Goal: Task Accomplishment & Management: Manage account settings

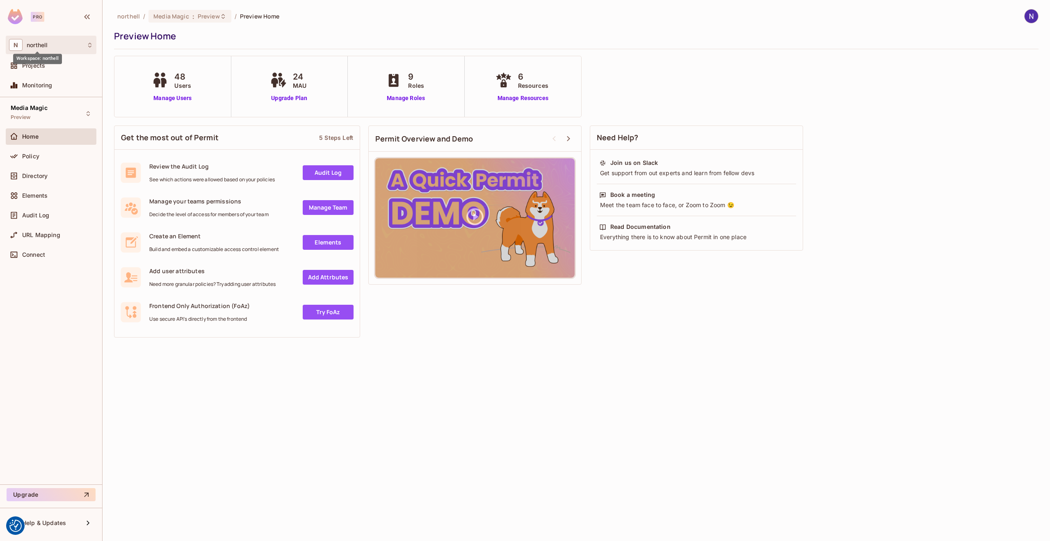
click at [39, 42] on span "northell" at bounding box center [37, 45] width 21 height 7
click at [34, 66] on span "northell" at bounding box center [46, 69] width 57 height 8
click at [30, 65] on span "Projects" at bounding box center [33, 65] width 23 height 7
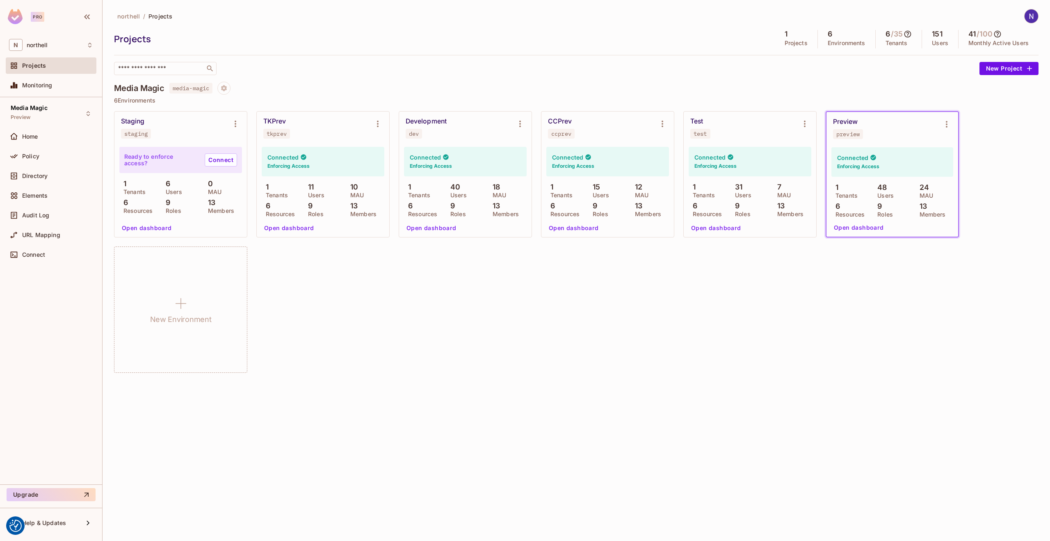
click at [1032, 14] on img at bounding box center [1032, 16] width 14 height 14
click at [984, 41] on span "nigel.charlton@northell.com" at bounding box center [1032, 45] width 145 height 8
click at [824, 69] on div at bounding box center [525, 270] width 1050 height 541
click at [942, 32] on h5 "151" at bounding box center [937, 34] width 10 height 8
click at [1032, 15] on img at bounding box center [1032, 16] width 14 height 14
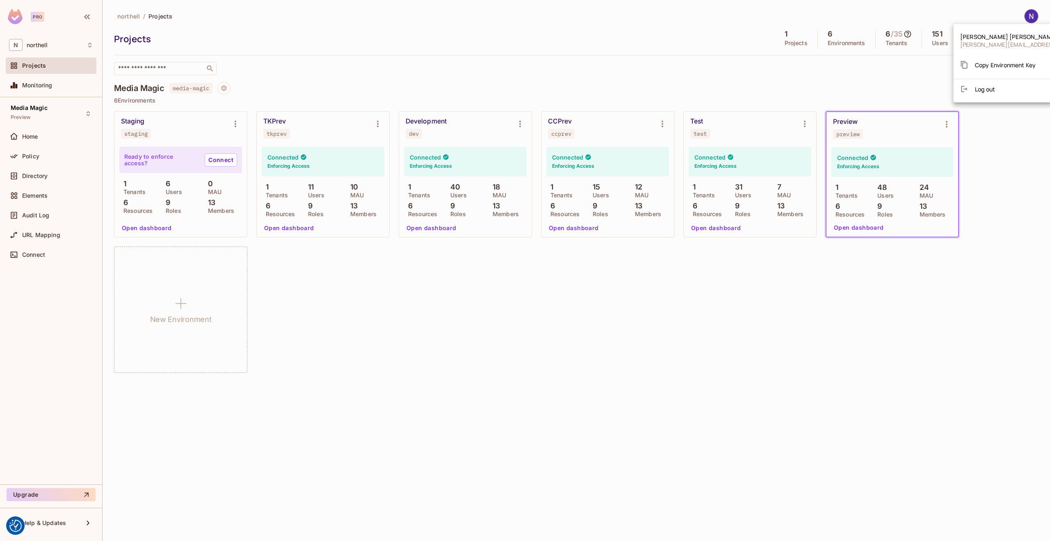
click at [35, 66] on div at bounding box center [525, 270] width 1050 height 541
click at [43, 43] on span "northell" at bounding box center [37, 45] width 21 height 7
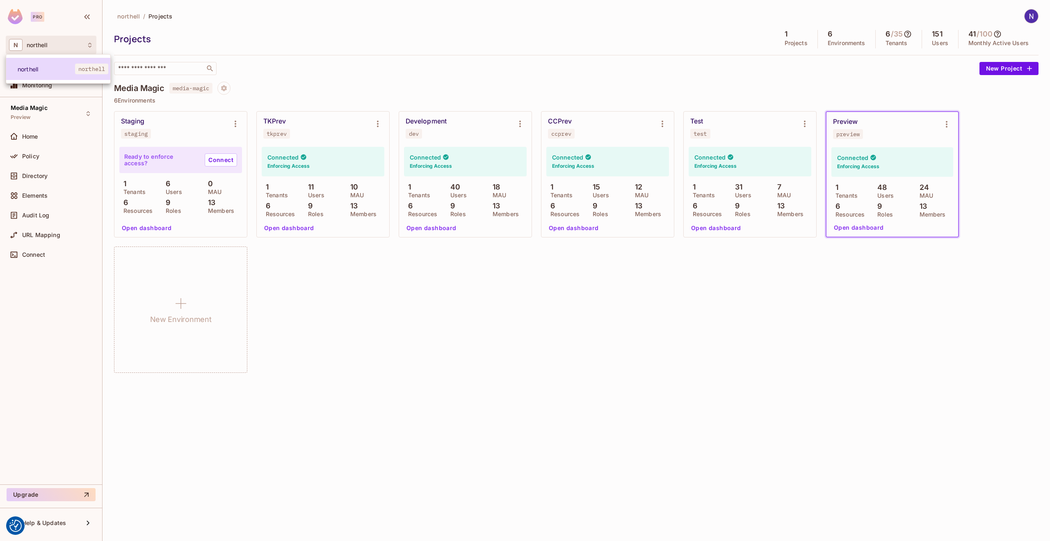
click at [34, 67] on span "northell" at bounding box center [46, 69] width 57 height 8
click at [31, 136] on span "Home" at bounding box center [30, 136] width 16 height 7
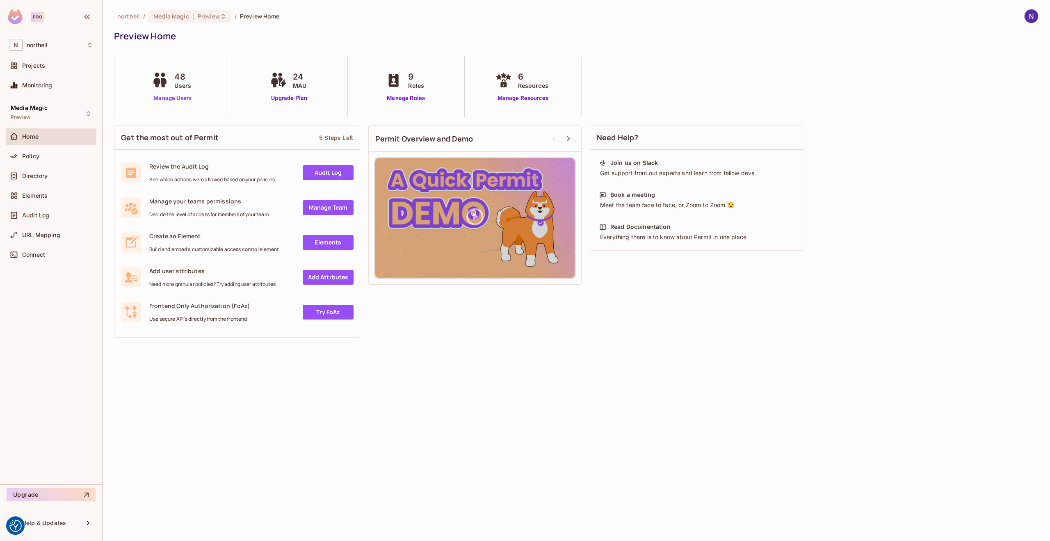
click at [172, 99] on link "Manage Users" at bounding box center [173, 98] width 46 height 9
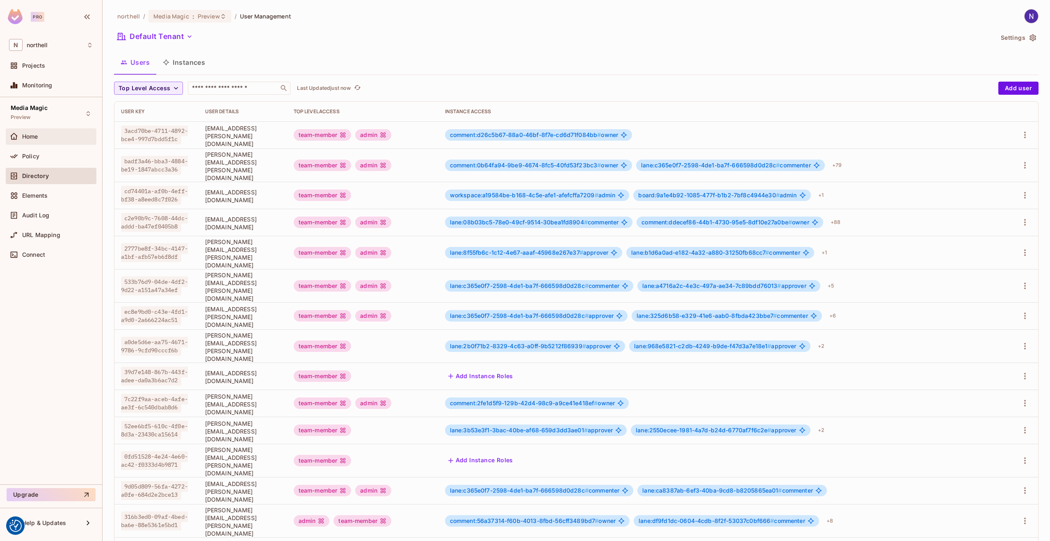
click at [29, 137] on span "Home" at bounding box center [30, 136] width 16 height 7
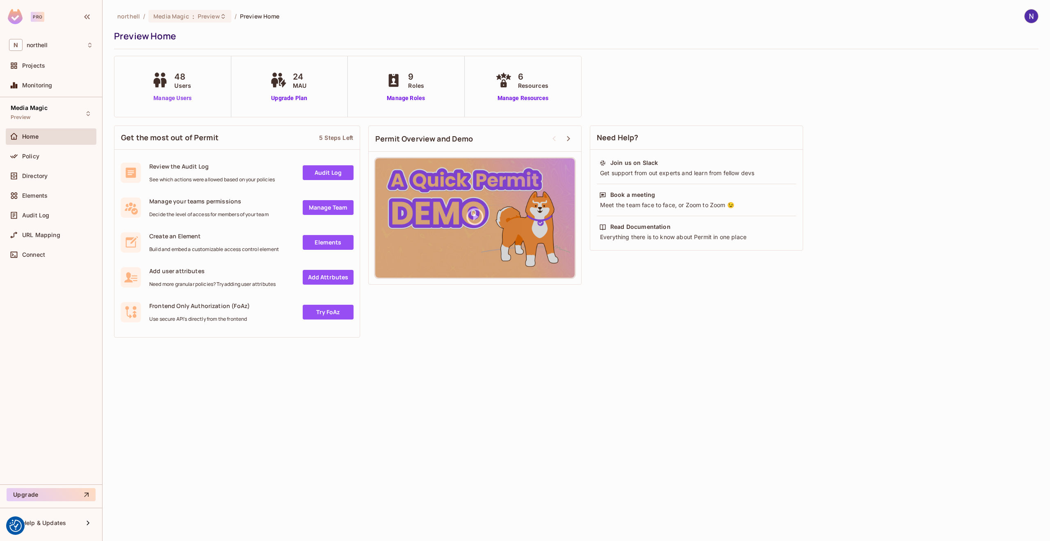
click at [169, 97] on link "Manage Users" at bounding box center [173, 98] width 46 height 9
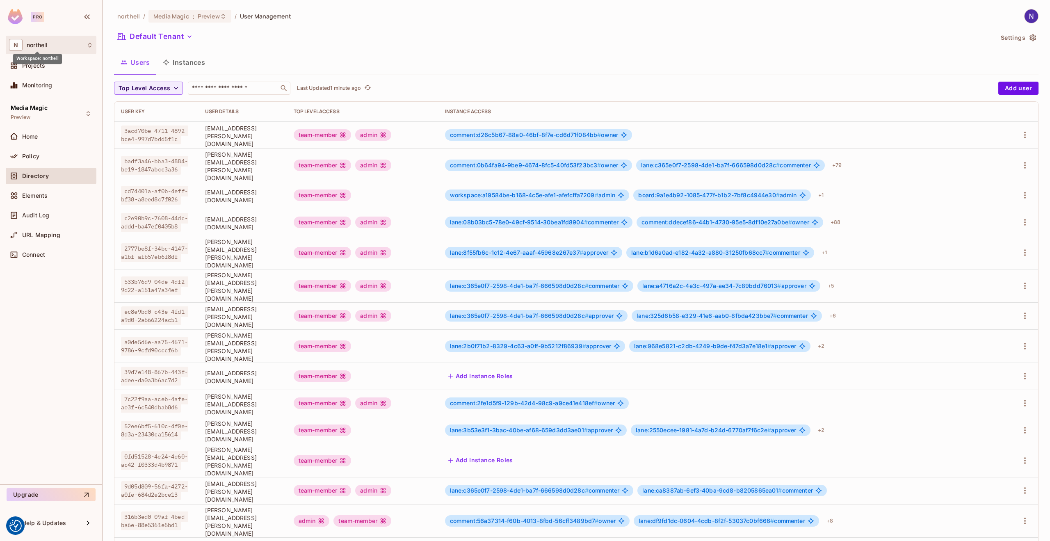
click at [34, 44] on span "northell" at bounding box center [37, 45] width 21 height 7
click at [14, 351] on div at bounding box center [525, 270] width 1050 height 541
click at [1004, 36] on button "Settings" at bounding box center [1018, 37] width 41 height 13
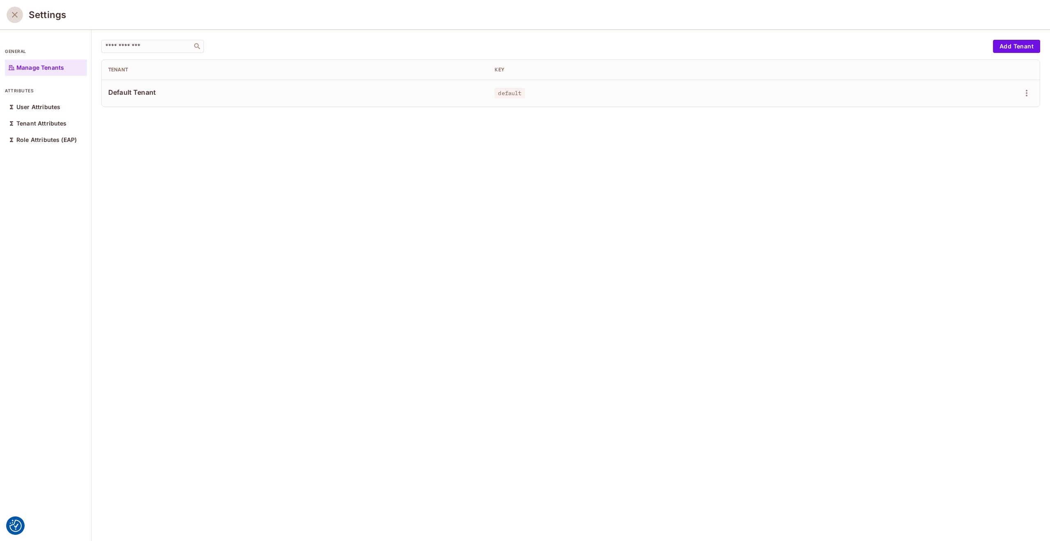
click at [14, 11] on icon "close" at bounding box center [15, 15] width 10 height 10
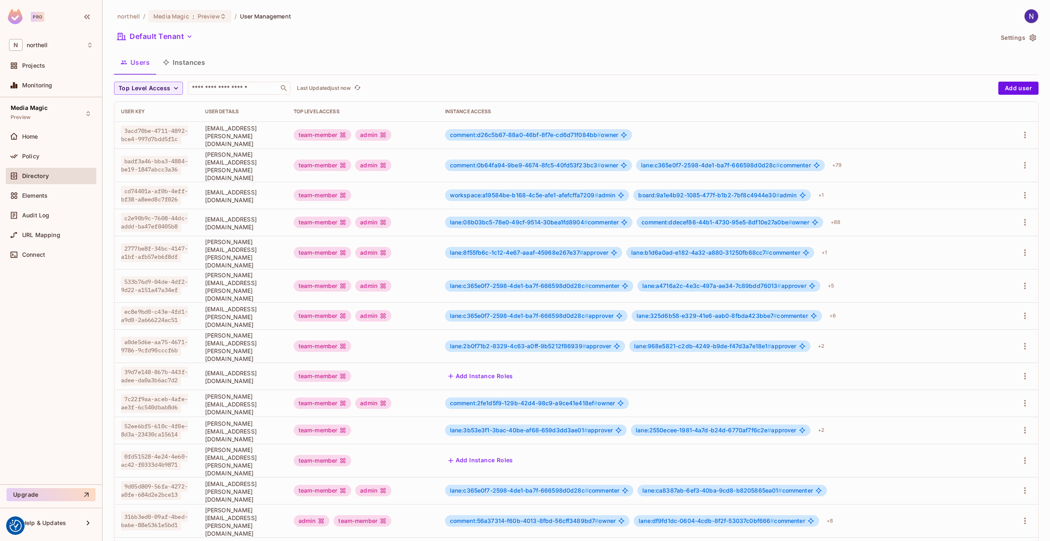
click at [1028, 12] on img at bounding box center [1032, 16] width 14 height 14
click at [998, 11] on div at bounding box center [525, 270] width 1050 height 541
click at [1030, 36] on icon "button" at bounding box center [1033, 37] width 7 height 7
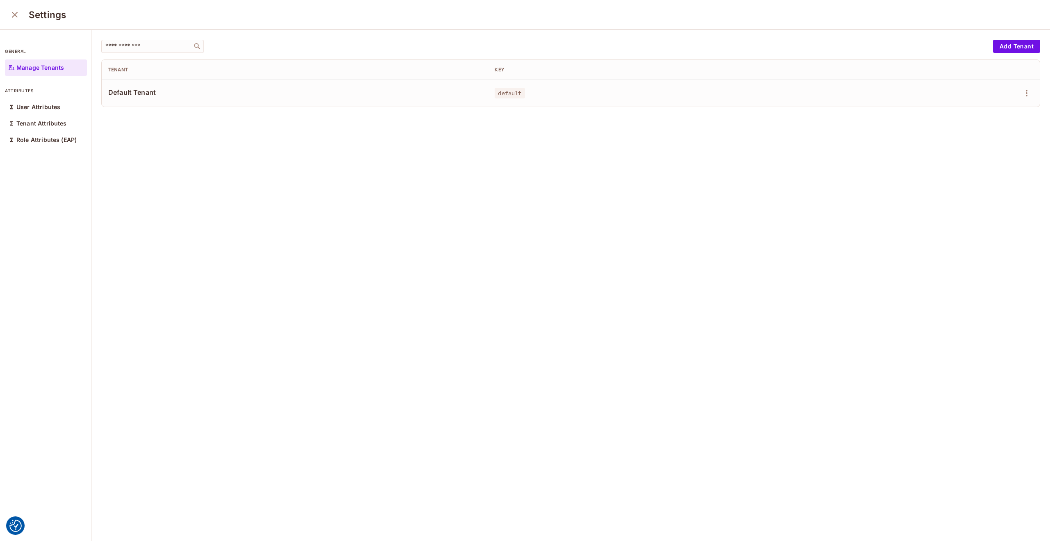
click at [15, 12] on icon "close" at bounding box center [15, 15] width 10 height 10
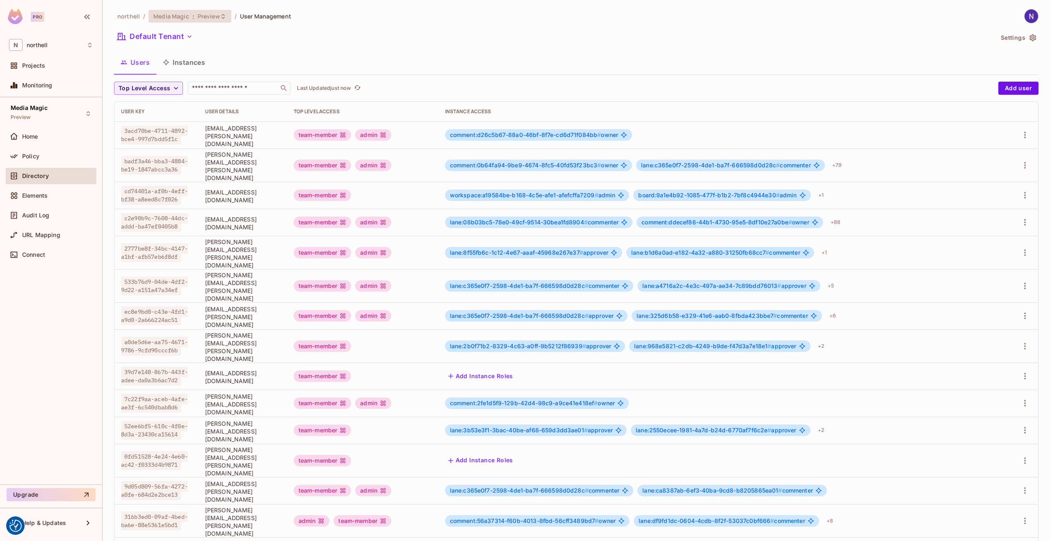
click at [208, 15] on span "Preview" at bounding box center [209, 16] width 22 height 8
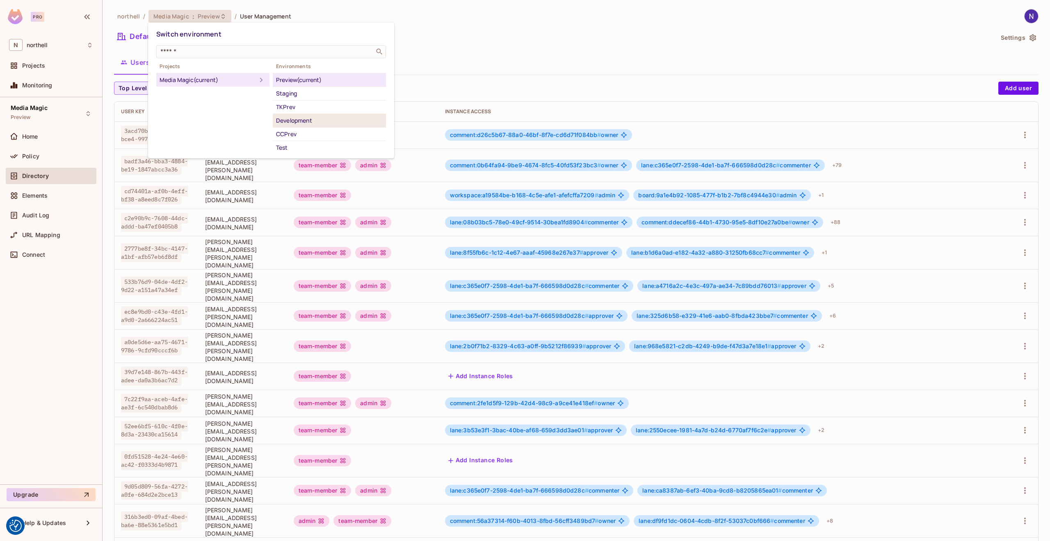
click at [299, 121] on div "Development" at bounding box center [329, 121] width 107 height 10
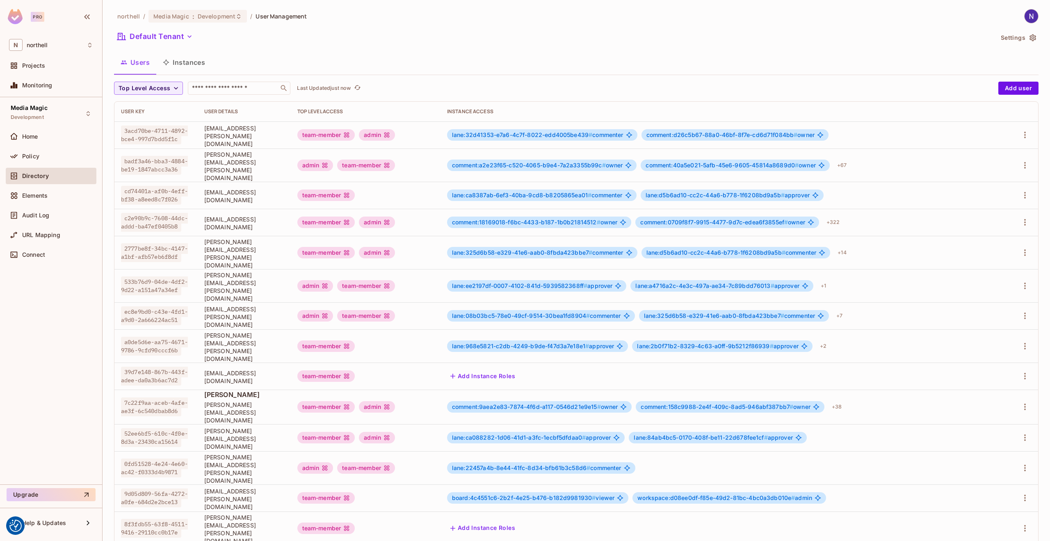
scroll to position [31, 0]
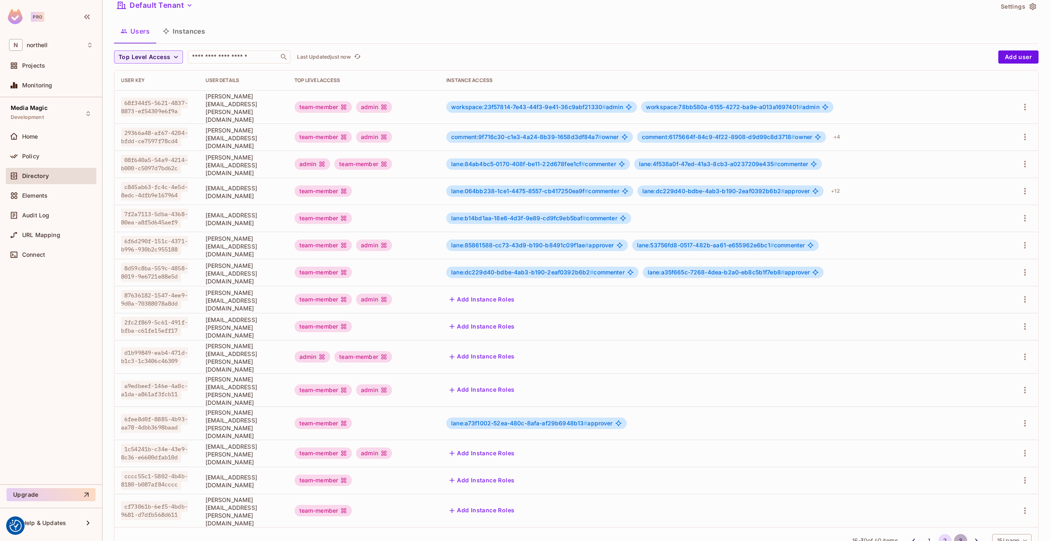
click at [954, 534] on button "3" at bounding box center [960, 540] width 13 height 13
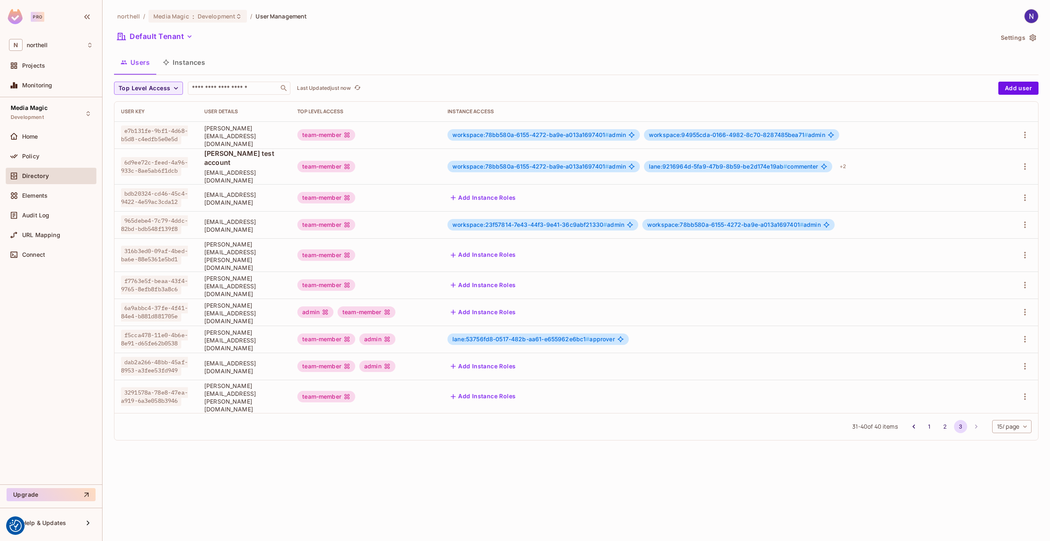
click at [418, 391] on div "team-member" at bounding box center [365, 396] width 137 height 11
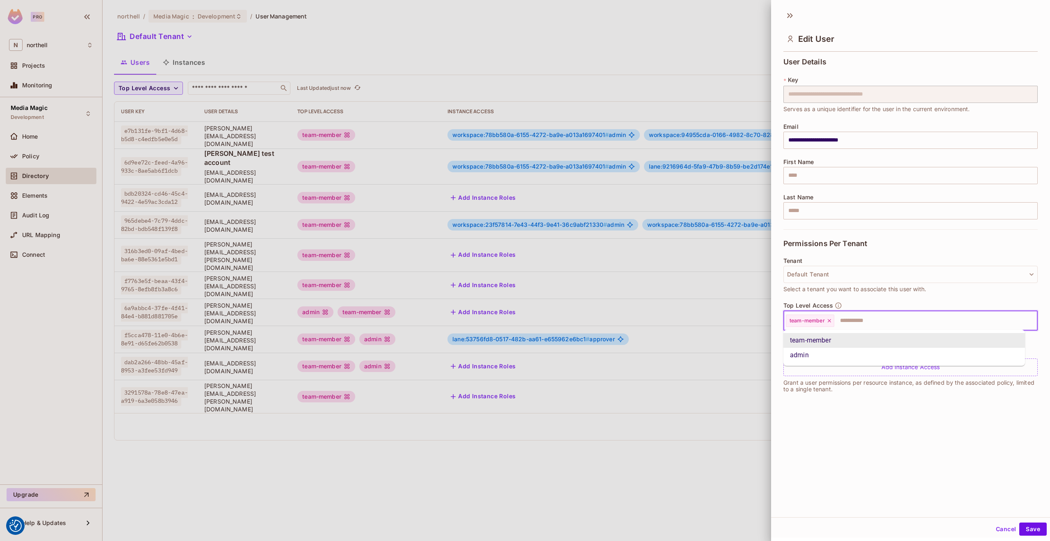
click at [851, 320] on input "text" at bounding box center [928, 321] width 187 height 16
click at [796, 358] on li "admin" at bounding box center [904, 355] width 242 height 15
click at [1023, 526] on button "Save" at bounding box center [1032, 529] width 27 height 13
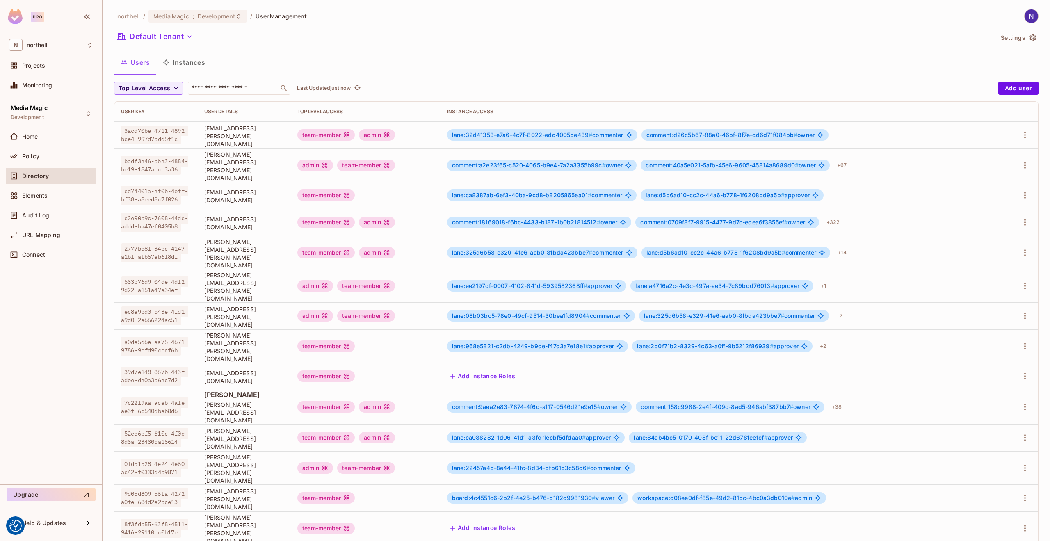
scroll to position [31, 0]
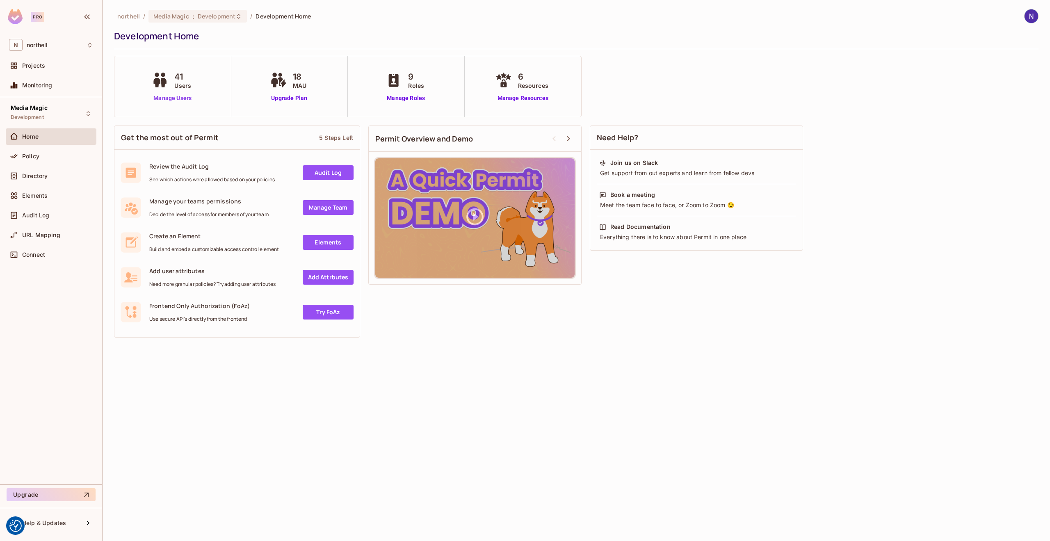
click at [167, 98] on link "Manage Users" at bounding box center [173, 98] width 46 height 9
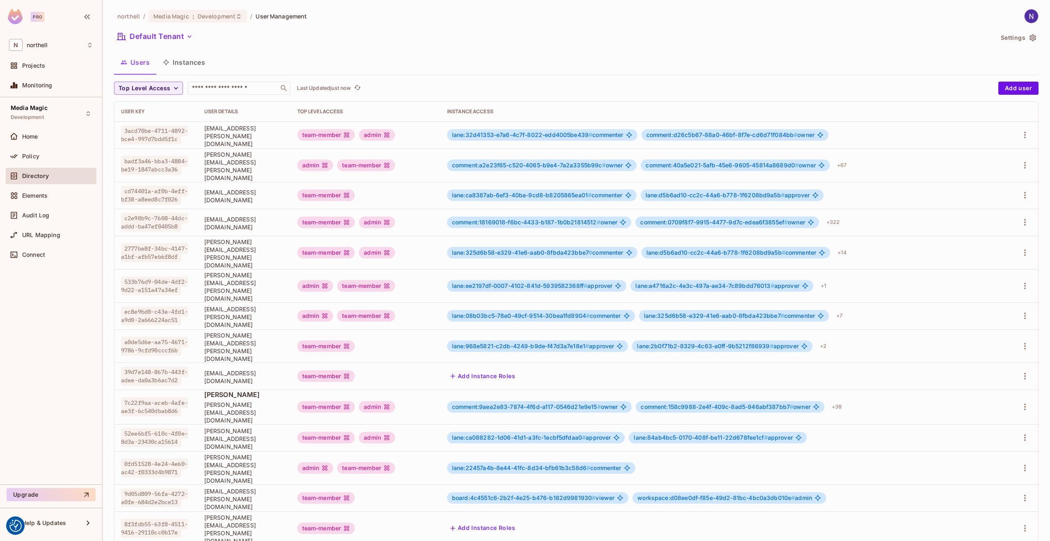
scroll to position [31, 0]
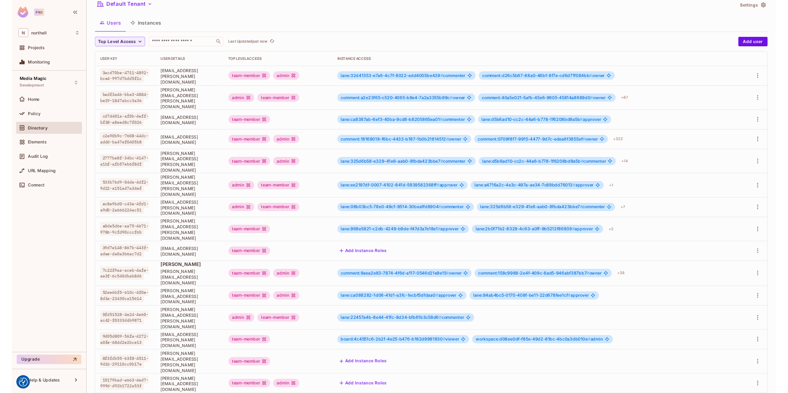
scroll to position [0, 0]
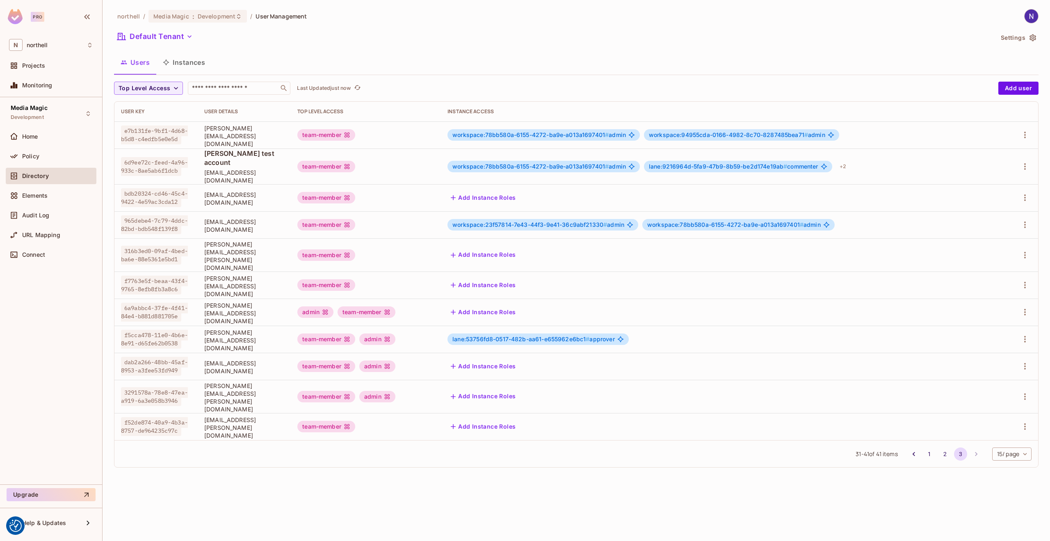
click at [355, 421] on div "team-member" at bounding box center [326, 426] width 58 height 11
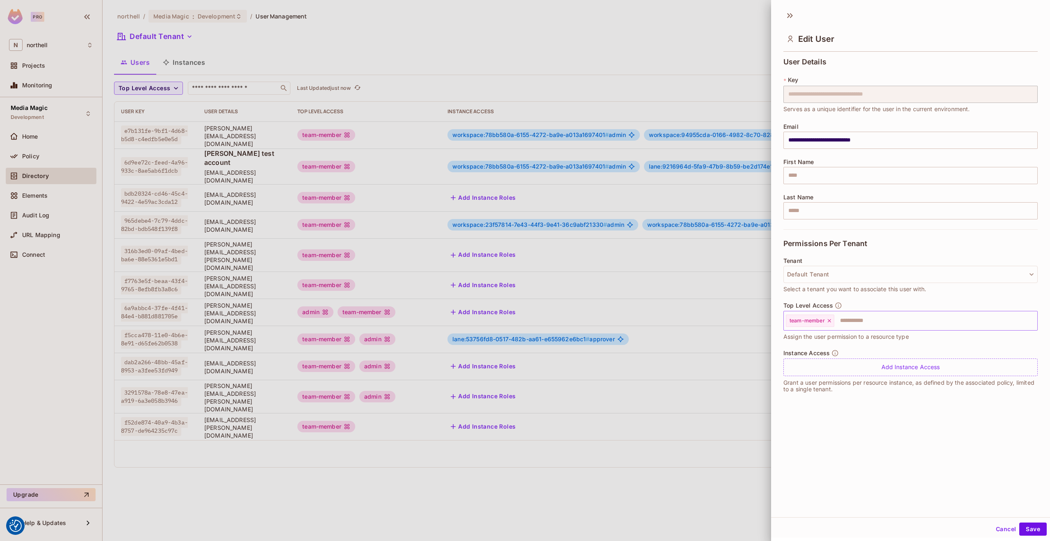
click at [856, 325] on input "text" at bounding box center [928, 321] width 187 height 16
click at [802, 355] on li "admin" at bounding box center [904, 355] width 242 height 15
click at [1026, 525] on button "Save" at bounding box center [1032, 529] width 27 height 13
